Goal: Information Seeking & Learning: Check status

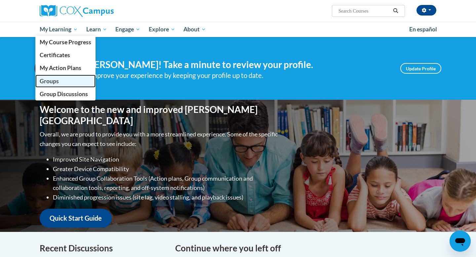
click at [53, 81] on span "Groups" at bounding box center [49, 81] width 19 height 7
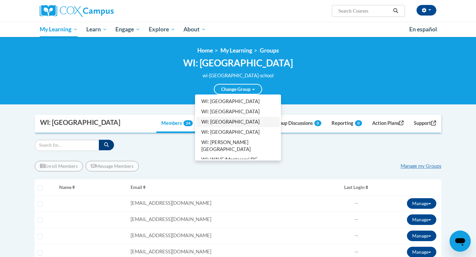
scroll to position [86, 0]
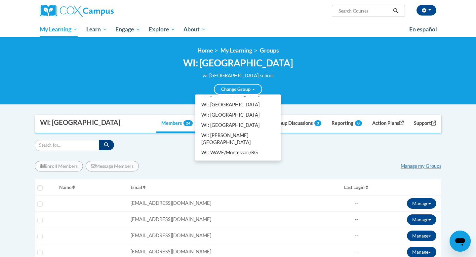
click at [221, 175] on link "All Groups" at bounding box center [237, 180] width 83 height 10
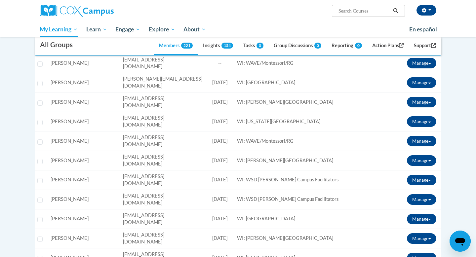
scroll to position [576, 0]
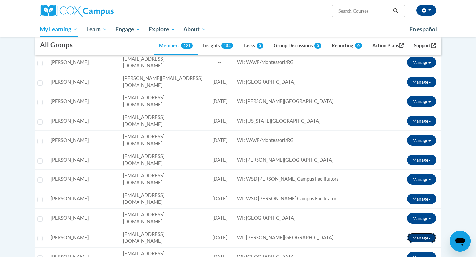
click at [432, 233] on button "Manage" at bounding box center [421, 238] width 29 height 11
click at [399, 257] on link "View Transcript" at bounding box center [412, 262] width 54 height 11
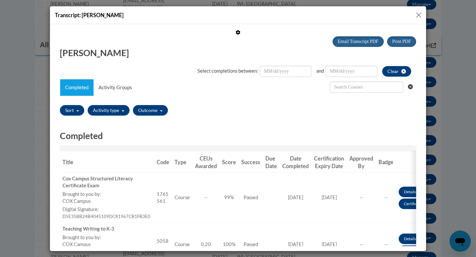
scroll to position [0, 0]
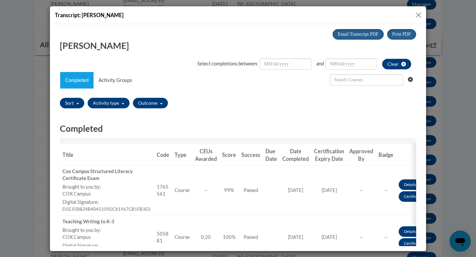
click at [419, 14] on button "Close" at bounding box center [419, 15] width 8 height 8
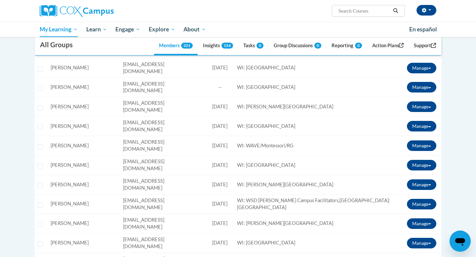
scroll to position [766, 0]
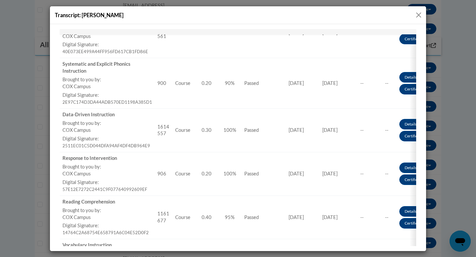
scroll to position [0, 0]
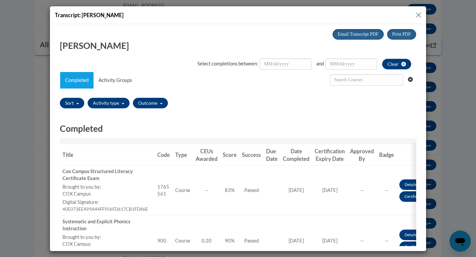
click at [419, 14] on button "Close" at bounding box center [419, 15] width 8 height 8
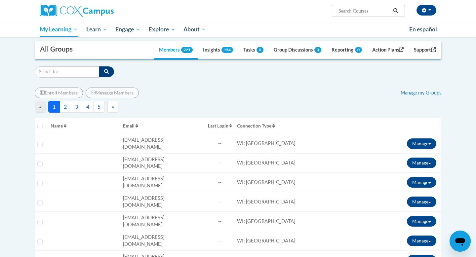
scroll to position [88, 0]
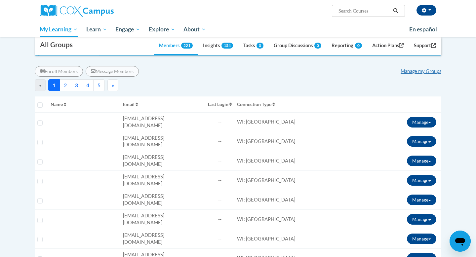
click at [86, 85] on button "4" at bounding box center [88, 85] width 12 height 12
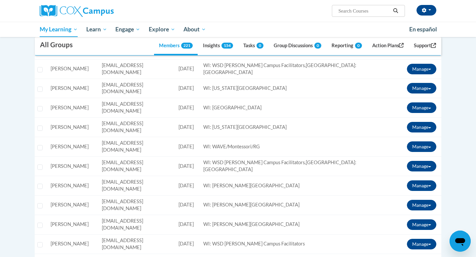
scroll to position [148, 0]
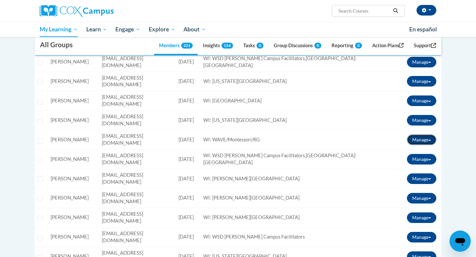
click at [428, 135] on button "Manage" at bounding box center [421, 140] width 29 height 11
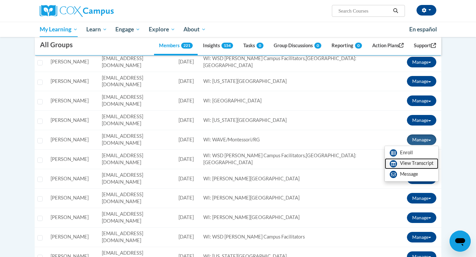
click at [409, 158] on link "View Transcript" at bounding box center [412, 163] width 54 height 11
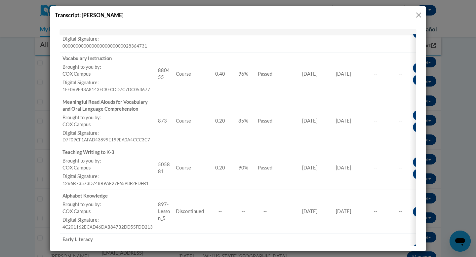
scroll to position [446, 0]
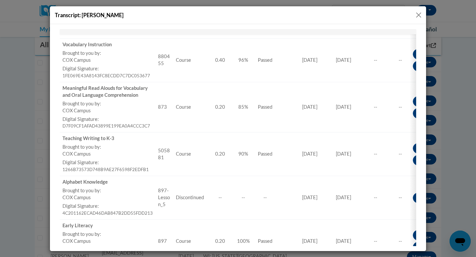
click at [417, 14] on button "Close" at bounding box center [419, 15] width 8 height 8
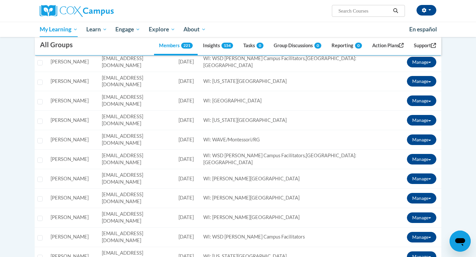
click at [280, 11] on div "Sandy Lewens (America/Chicago UTC-05:00) My Profile Inbox Groups Hub Action Pla…" at bounding box center [305, 8] width 271 height 17
click at [267, 10] on div "Sandy Lewens (America/Chicago UTC-05:00) My Profile Inbox Groups Hub Action Pla…" at bounding box center [305, 8] width 271 height 17
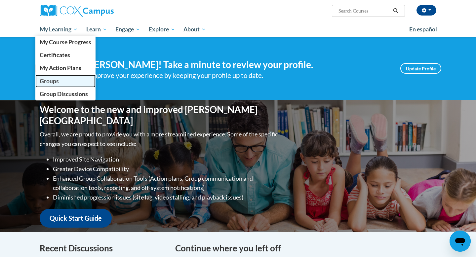
click at [50, 80] on span "Groups" at bounding box center [49, 81] width 19 height 7
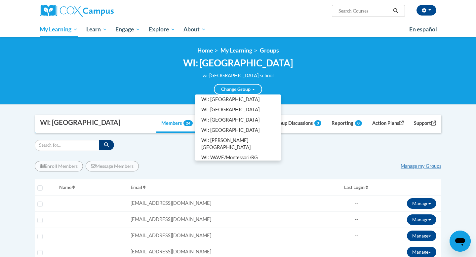
scroll to position [86, 0]
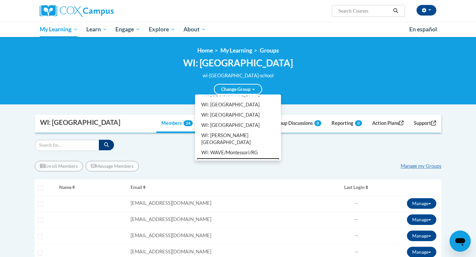
click at [235, 158] on link "WI: WSD [PERSON_NAME] Campus Facilitators" at bounding box center [237, 166] width 83 height 17
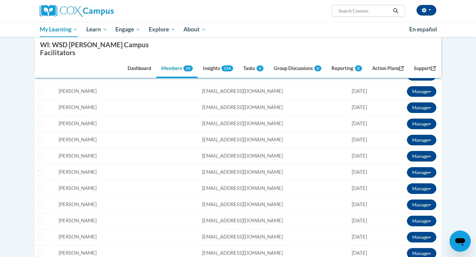
scroll to position [289, 0]
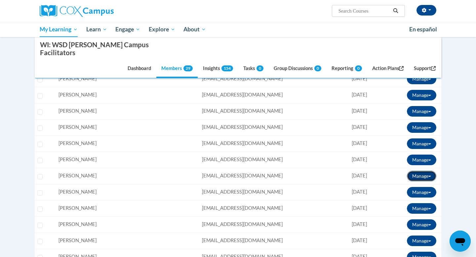
click at [427, 171] on button "Manage" at bounding box center [421, 176] width 29 height 11
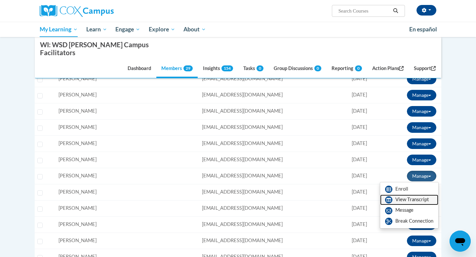
click at [402, 195] on link "View Transcript" at bounding box center [409, 200] width 58 height 11
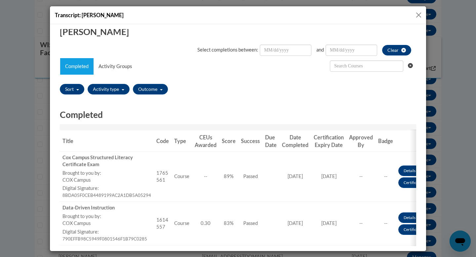
scroll to position [0, 0]
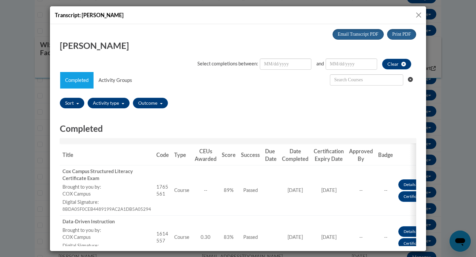
click at [418, 13] on button "Close" at bounding box center [419, 15] width 8 height 8
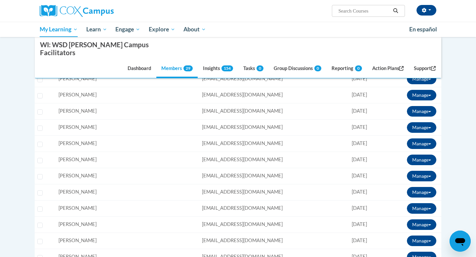
click at [20, 95] on body "[PERSON_NAME] ([GEOGRAPHIC_DATA]/[GEOGRAPHIC_DATA] UTC-05:00) My Profile Inbox …" at bounding box center [238, 178] width 476 height 934
